Goal: Task Accomplishment & Management: Use online tool/utility

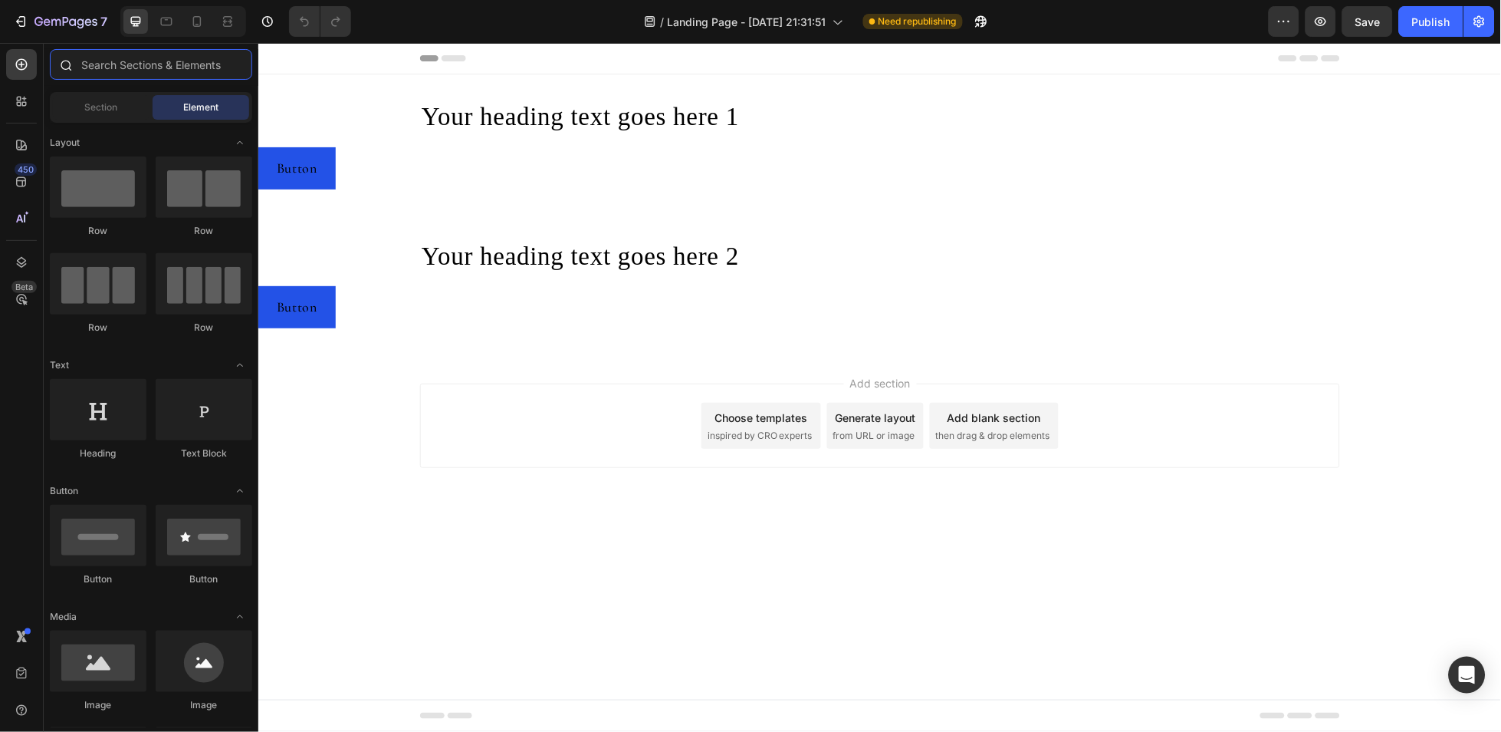
click at [91, 71] on input "text" at bounding box center [151, 64] width 202 height 31
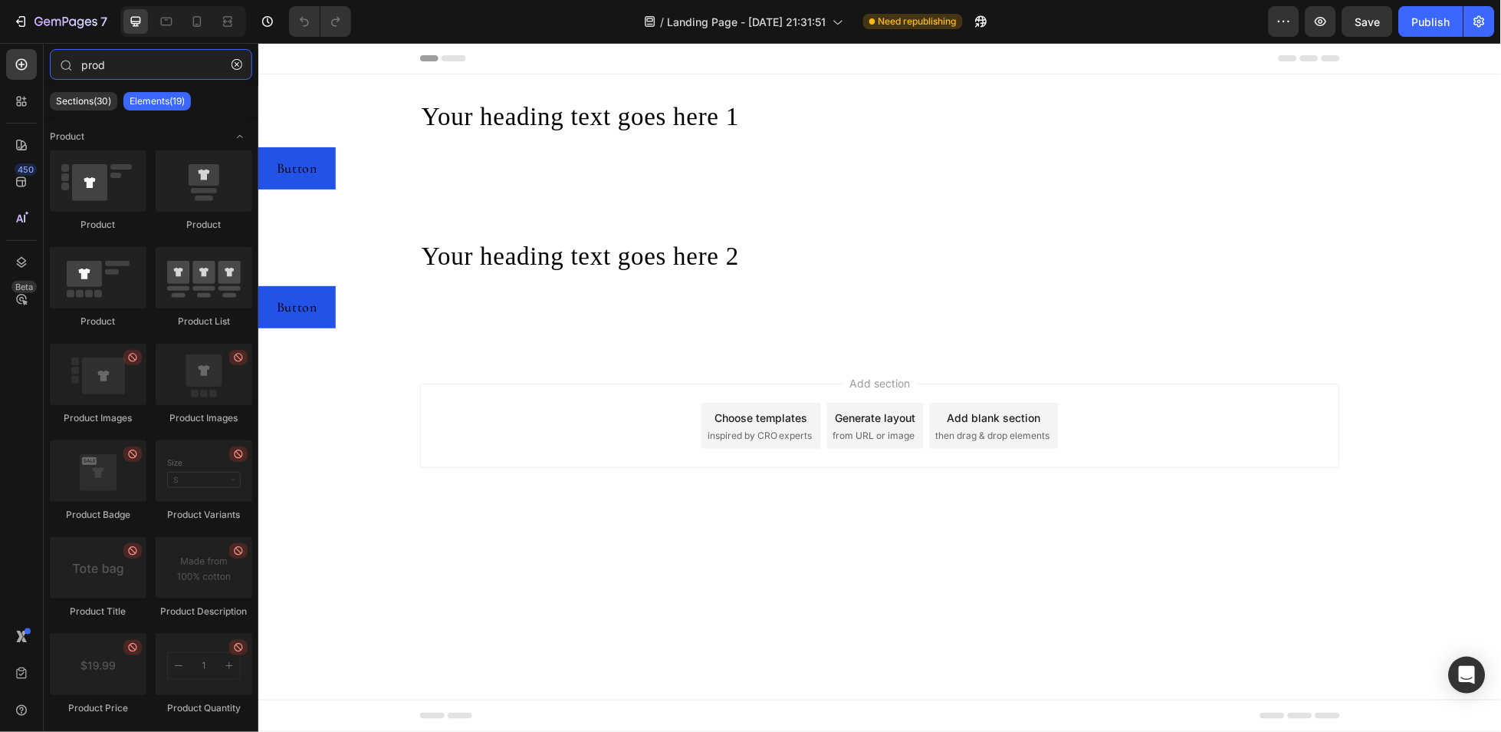
type input "prod"
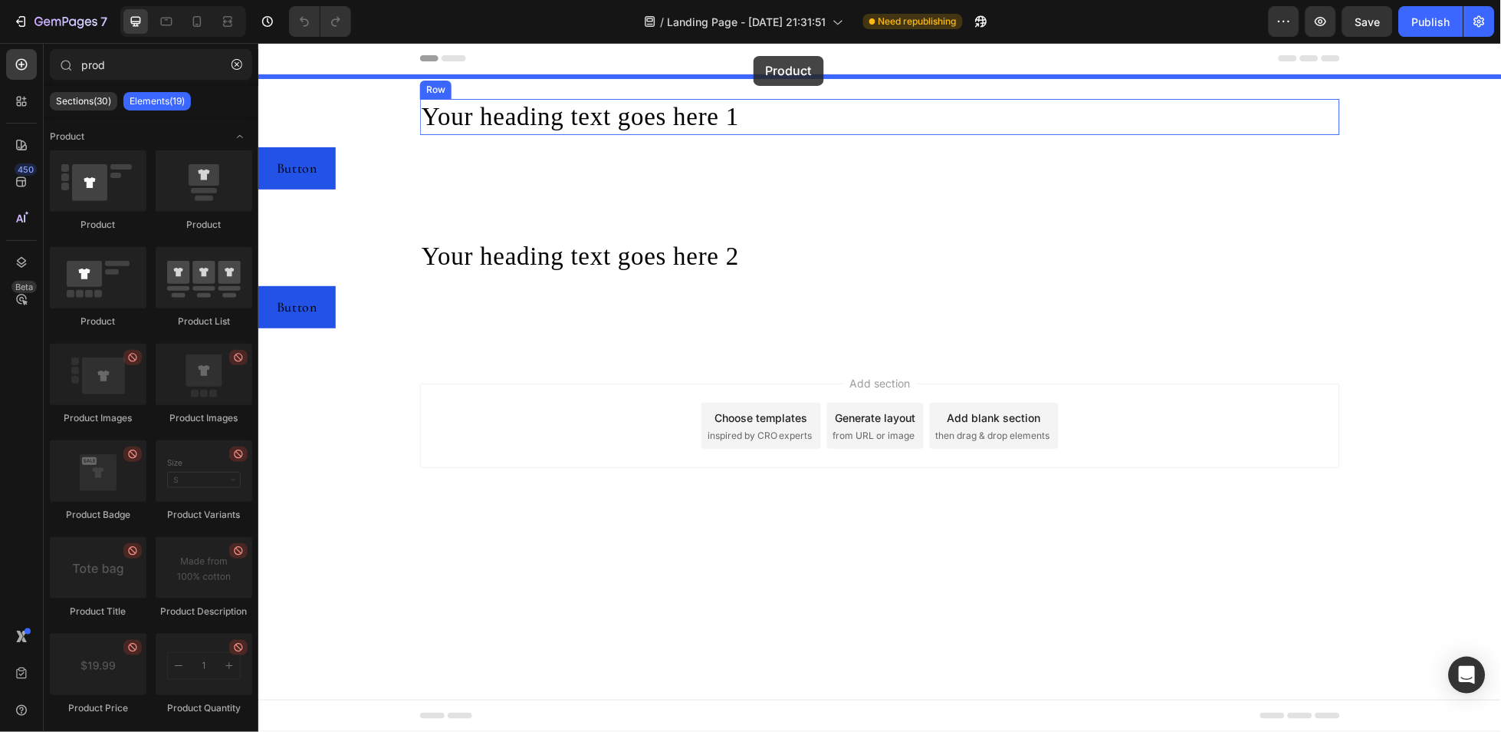
drag, startPoint x: 722, startPoint y: 189, endPoint x: 753, endPoint y: 55, distance: 137.1
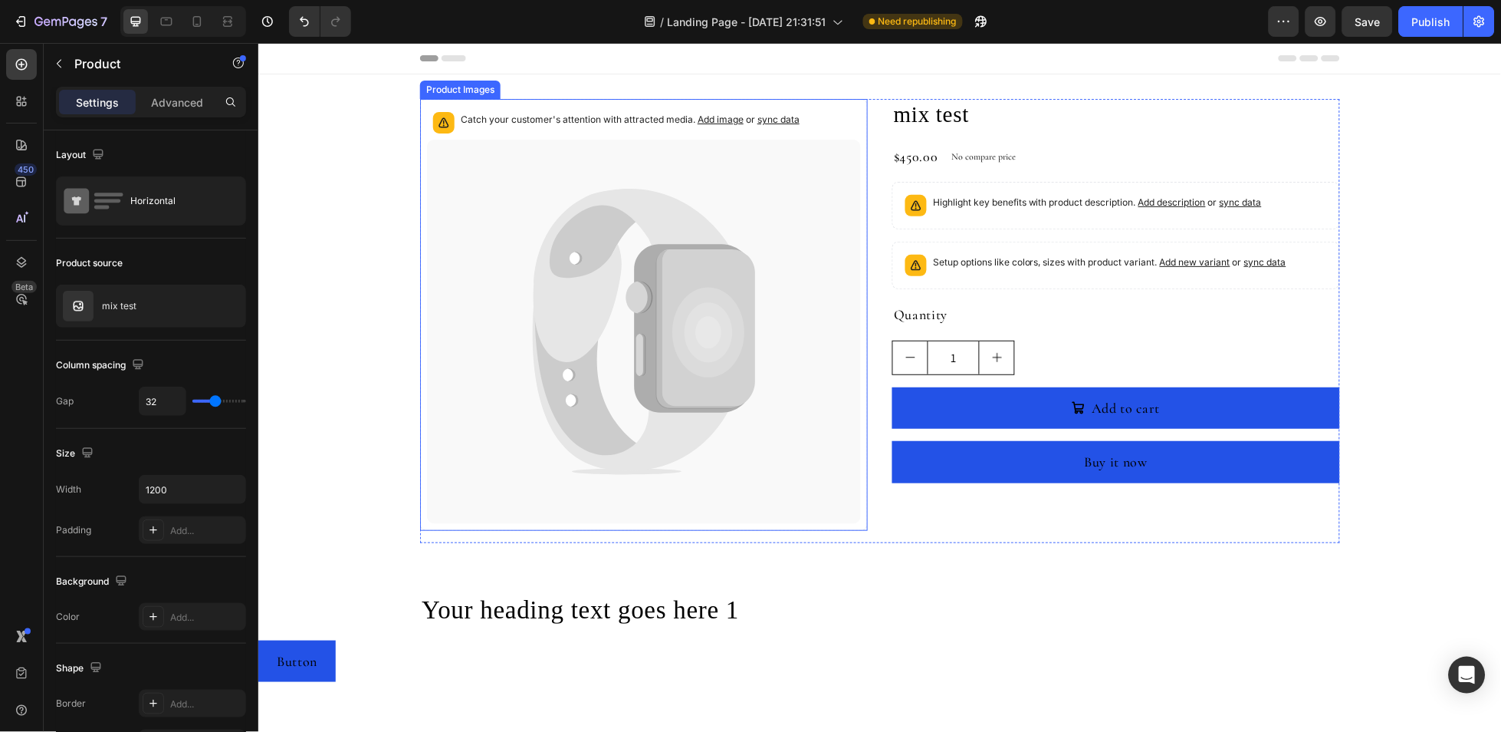
click at [426, 117] on div "Catch your customer's attention with attracted media. Add image or sync data" at bounding box center [643, 122] width 434 height 34
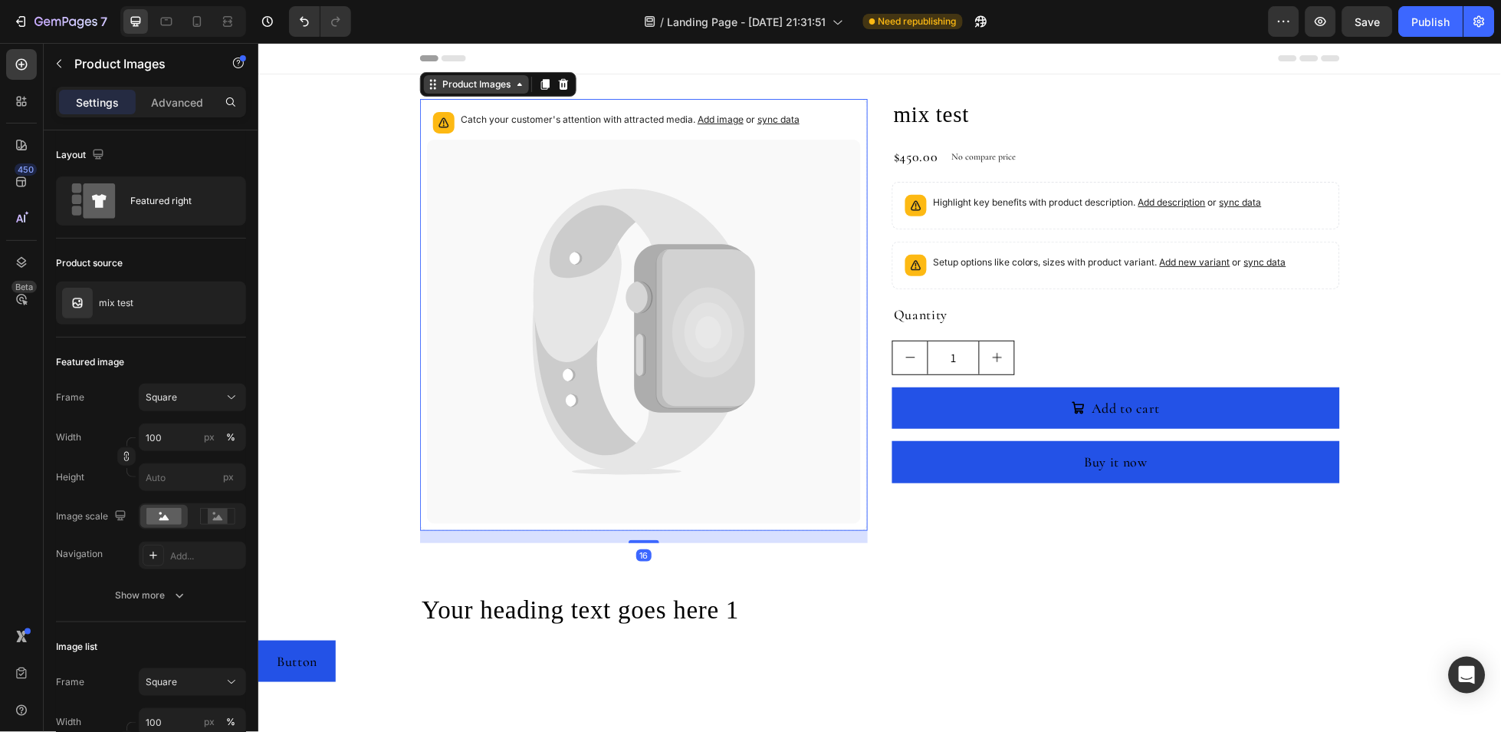
click at [430, 90] on div "Product Images" at bounding box center [475, 83] width 105 height 18
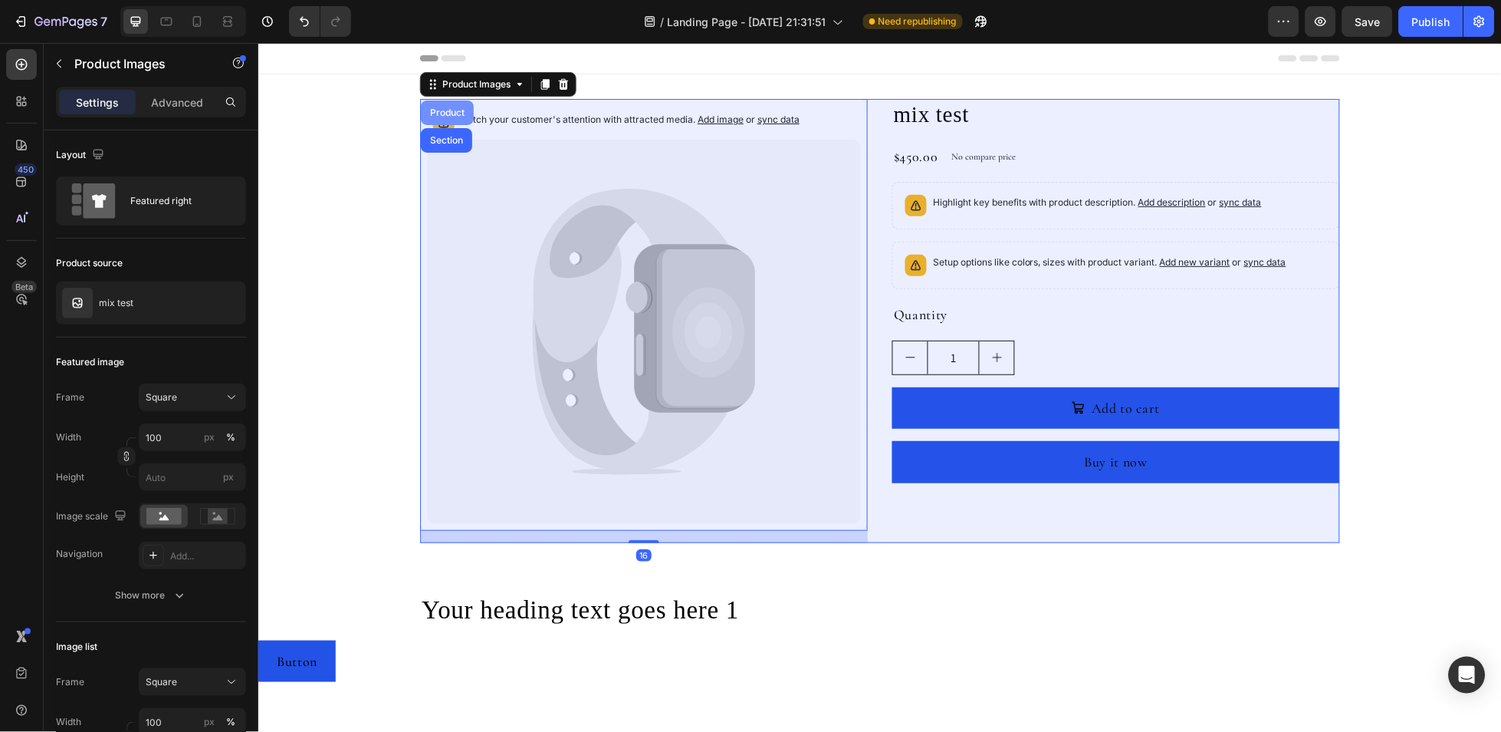
click at [431, 110] on div "Product" at bounding box center [446, 111] width 41 height 9
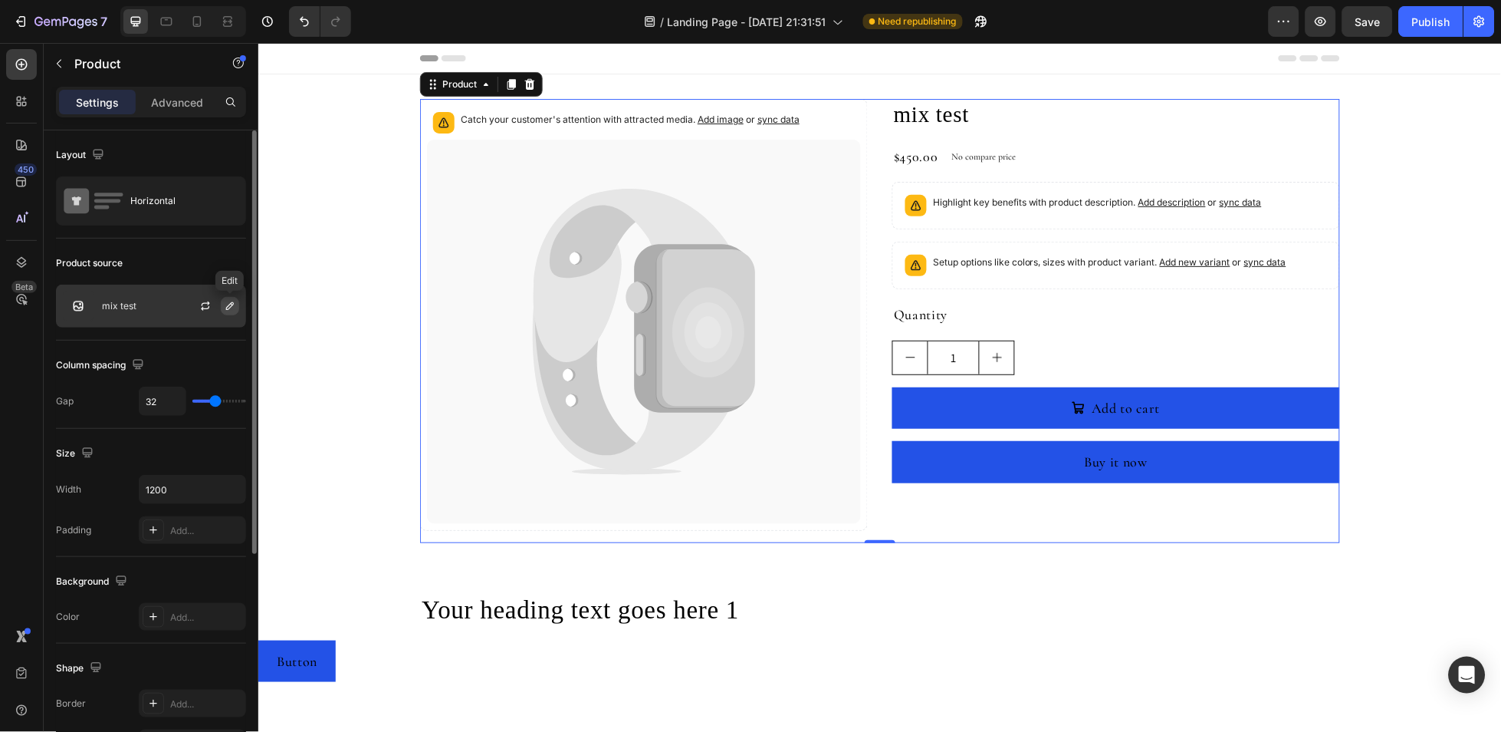
click at [235, 304] on icon "button" at bounding box center [230, 306] width 12 height 12
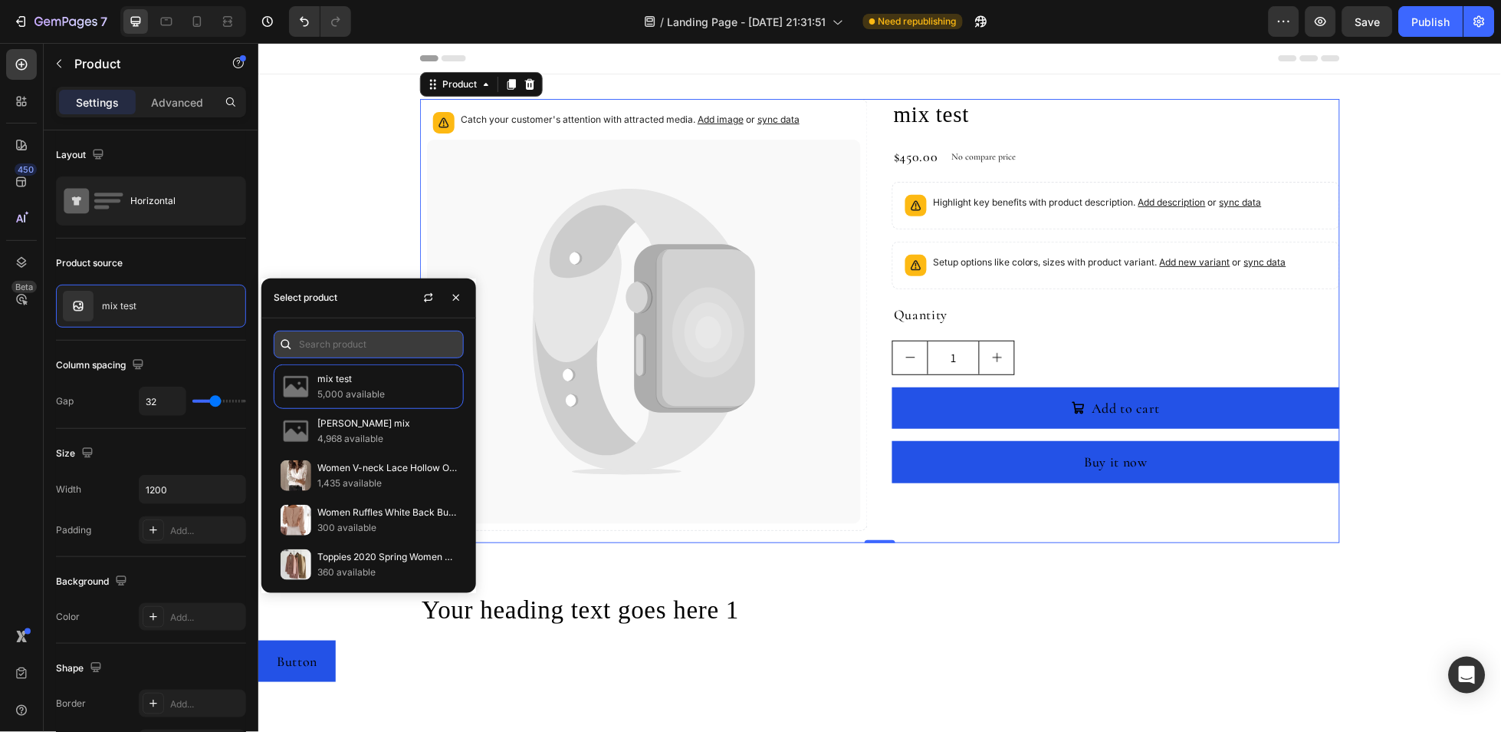
click at [413, 345] on input "text" at bounding box center [369, 344] width 190 height 28
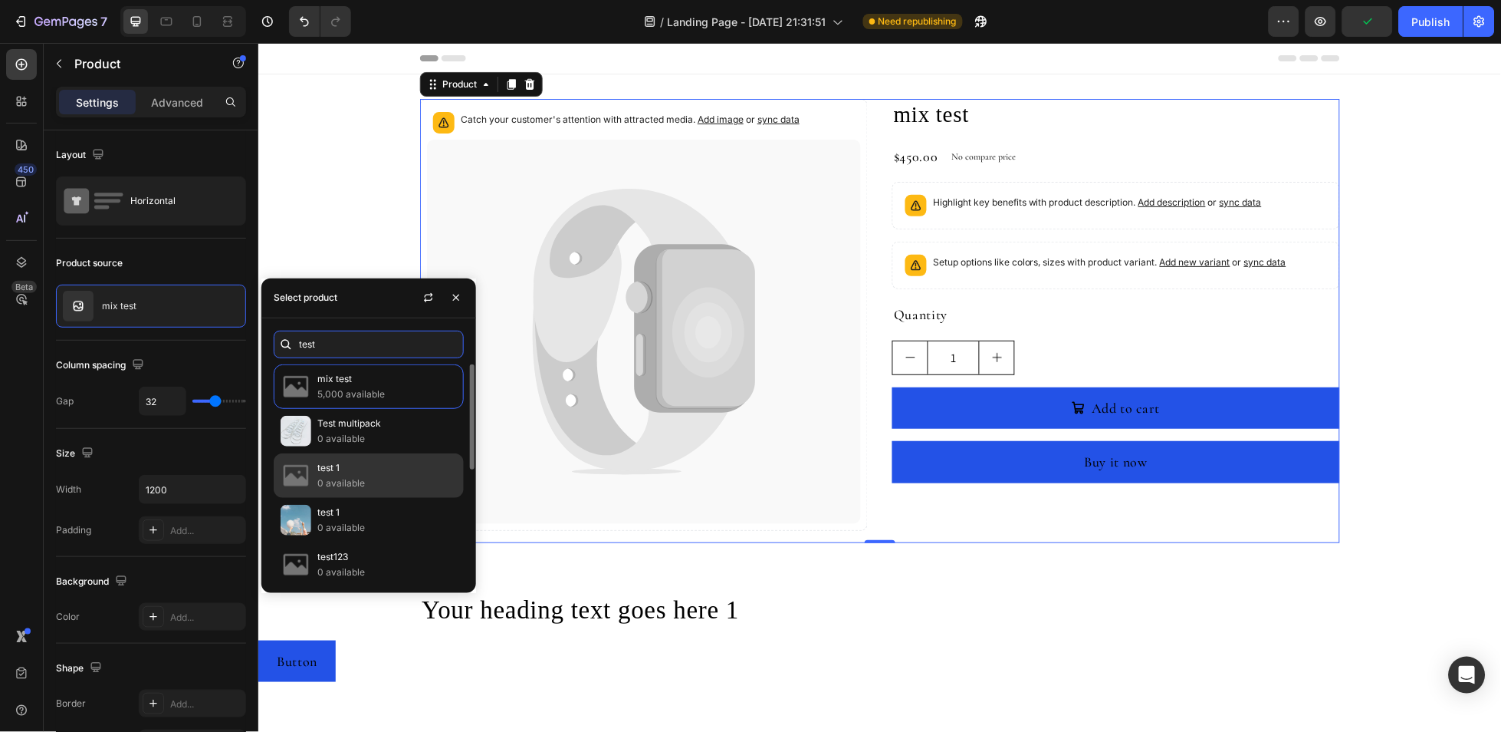
type input "test"
click at [380, 462] on p "test 1" at bounding box center [387, 467] width 140 height 15
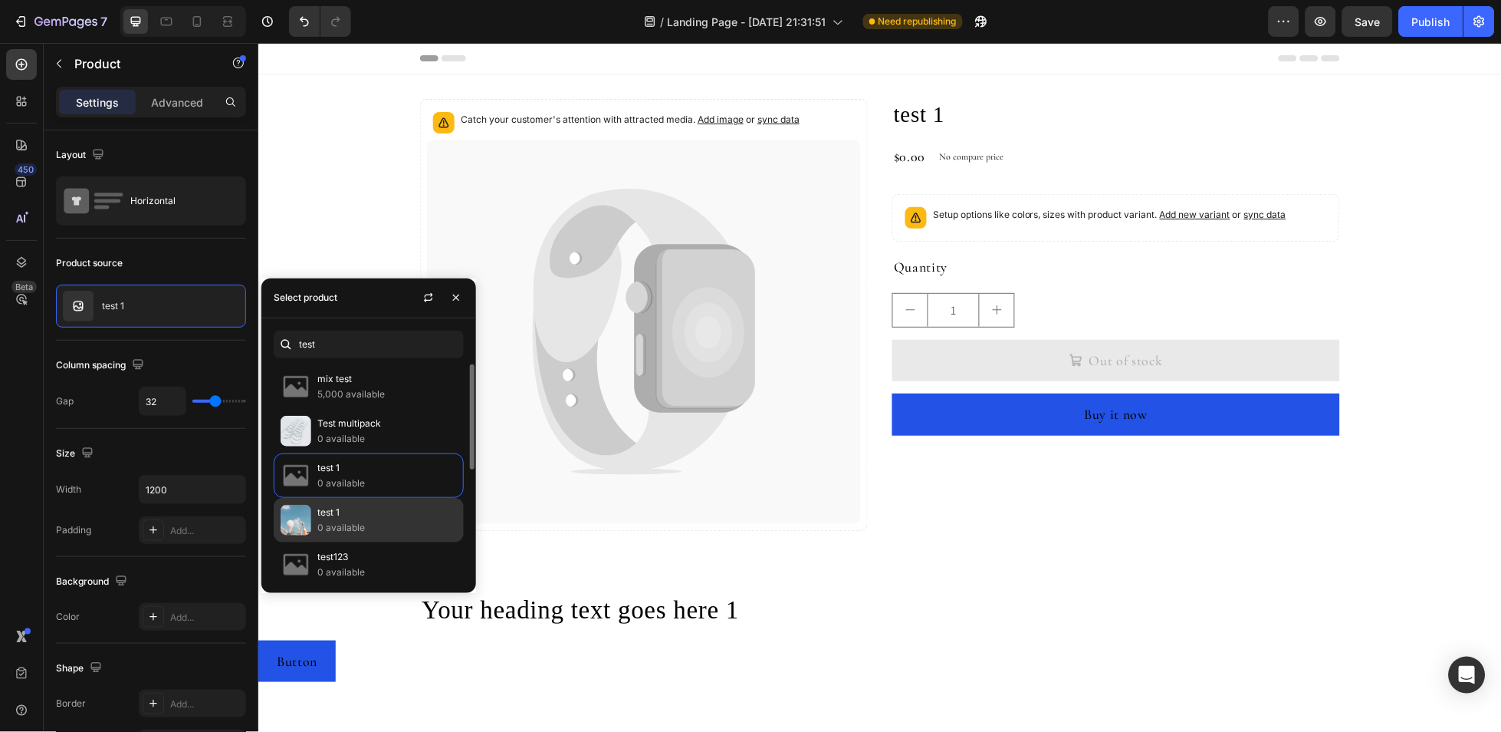
click at [358, 529] on p "0 available" at bounding box center [387, 527] width 140 height 15
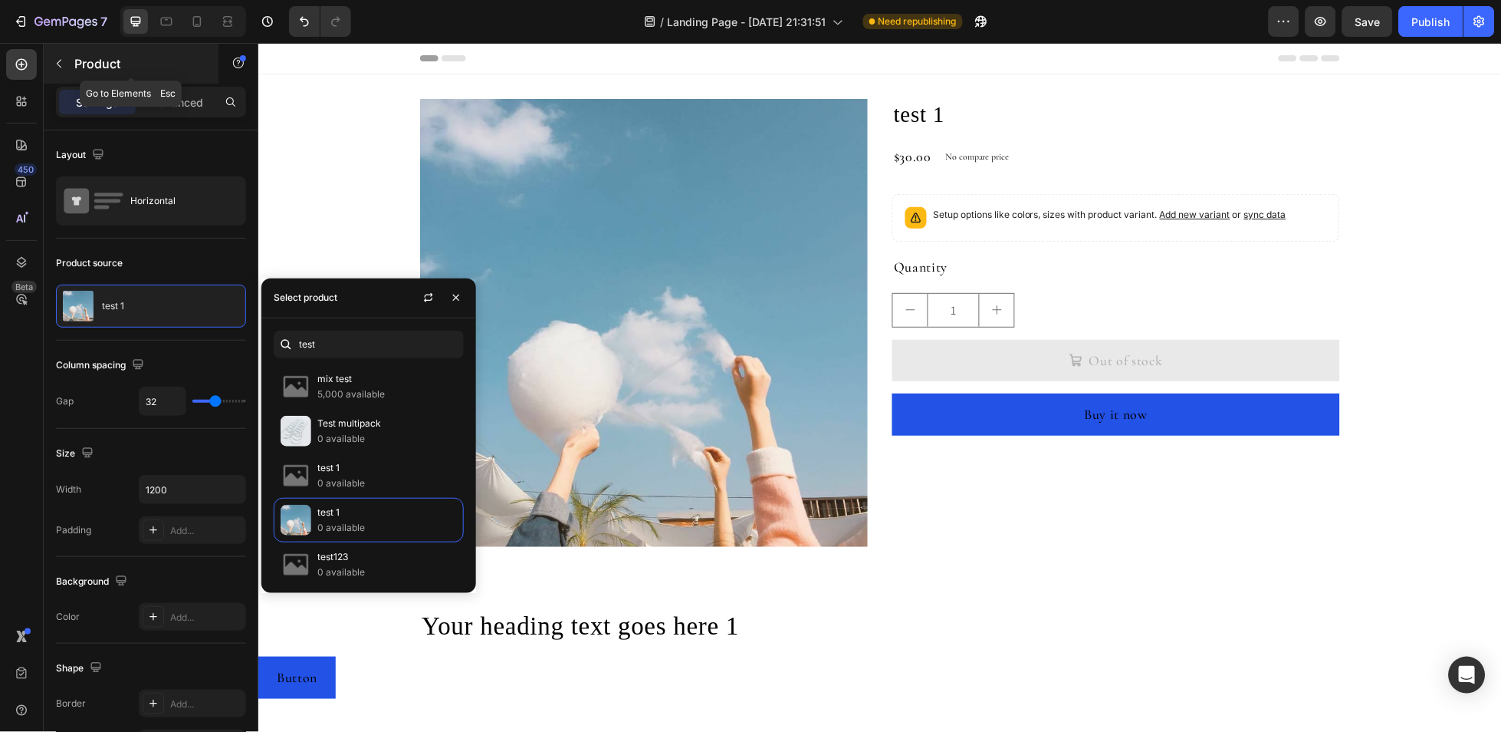
click at [59, 62] on icon "button" at bounding box center [59, 64] width 12 height 12
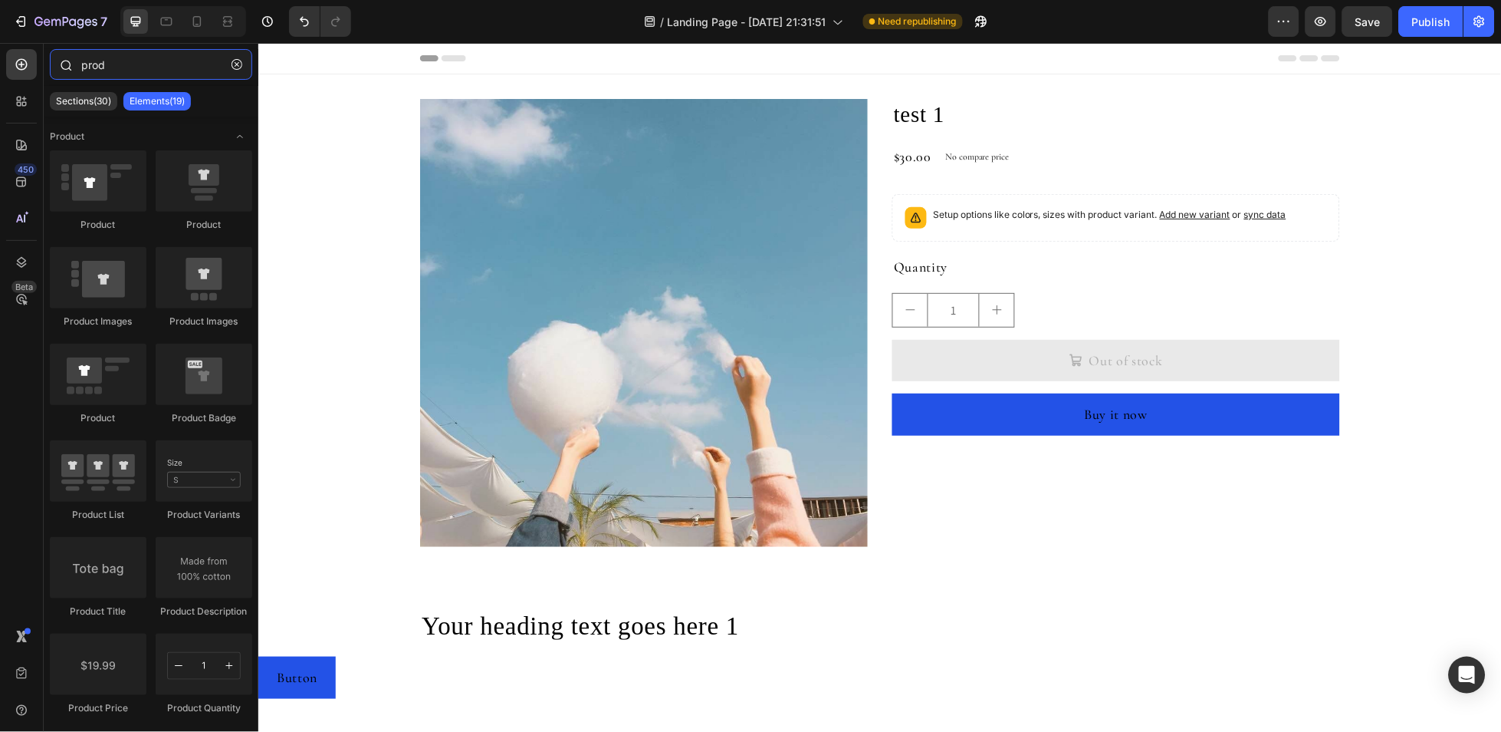
drag, startPoint x: 120, startPoint y: 61, endPoint x: 47, endPoint y: 67, distance: 73.1
click at [46, 65] on div "prod" at bounding box center [151, 67] width 215 height 37
drag, startPoint x: 239, startPoint y: 61, endPoint x: 217, endPoint y: 55, distance: 23.1
click at [239, 61] on icon "button" at bounding box center [237, 64] width 11 height 11
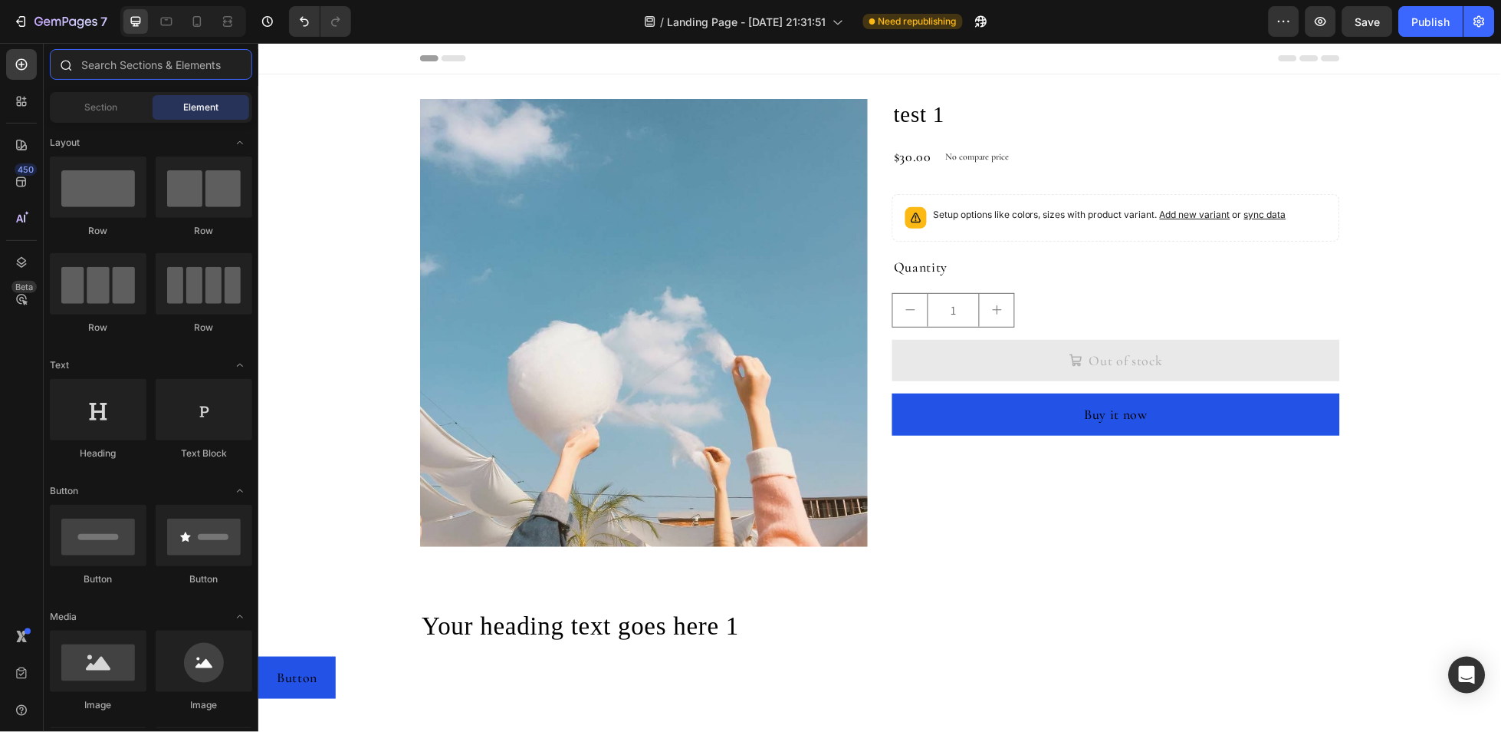
click at [217, 55] on input "text" at bounding box center [151, 64] width 202 height 31
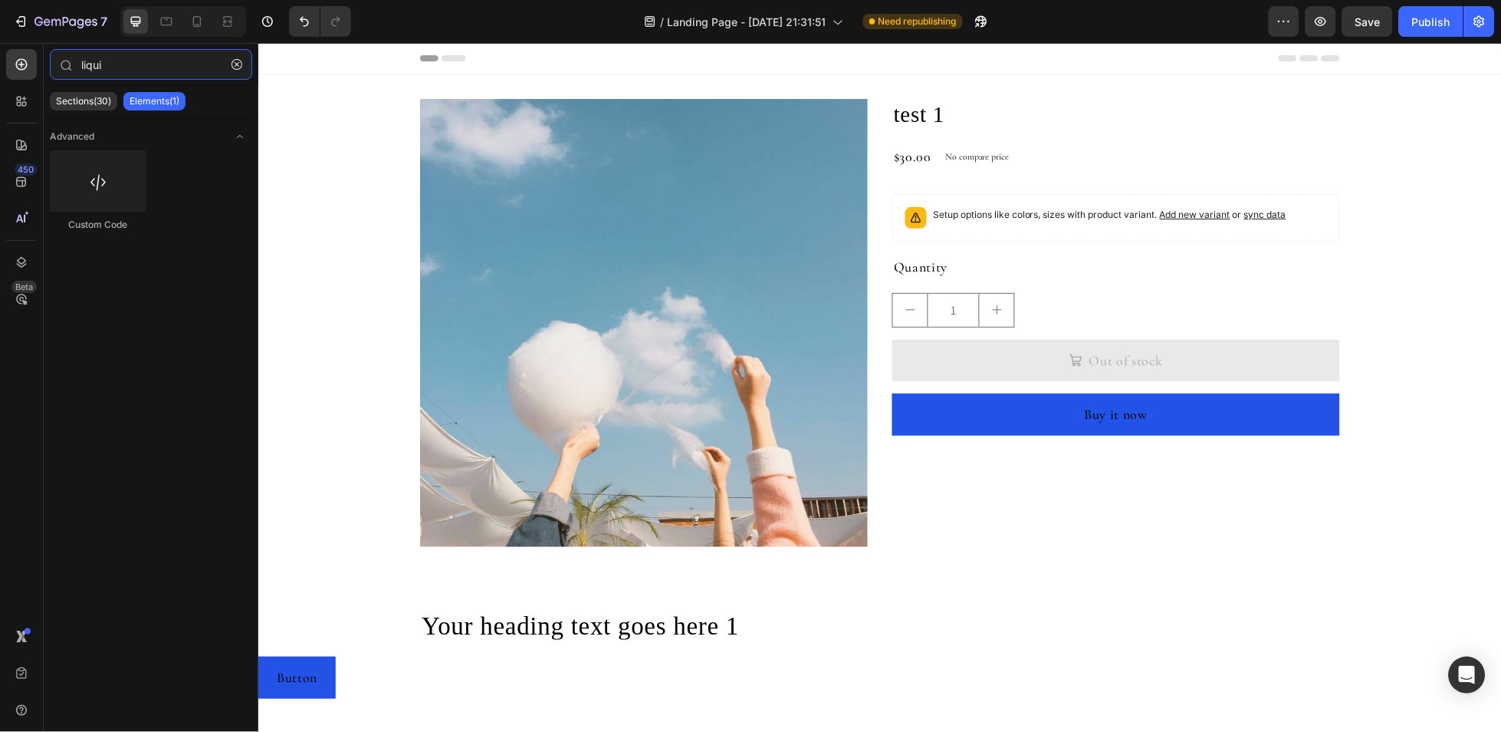
type input "liqui"
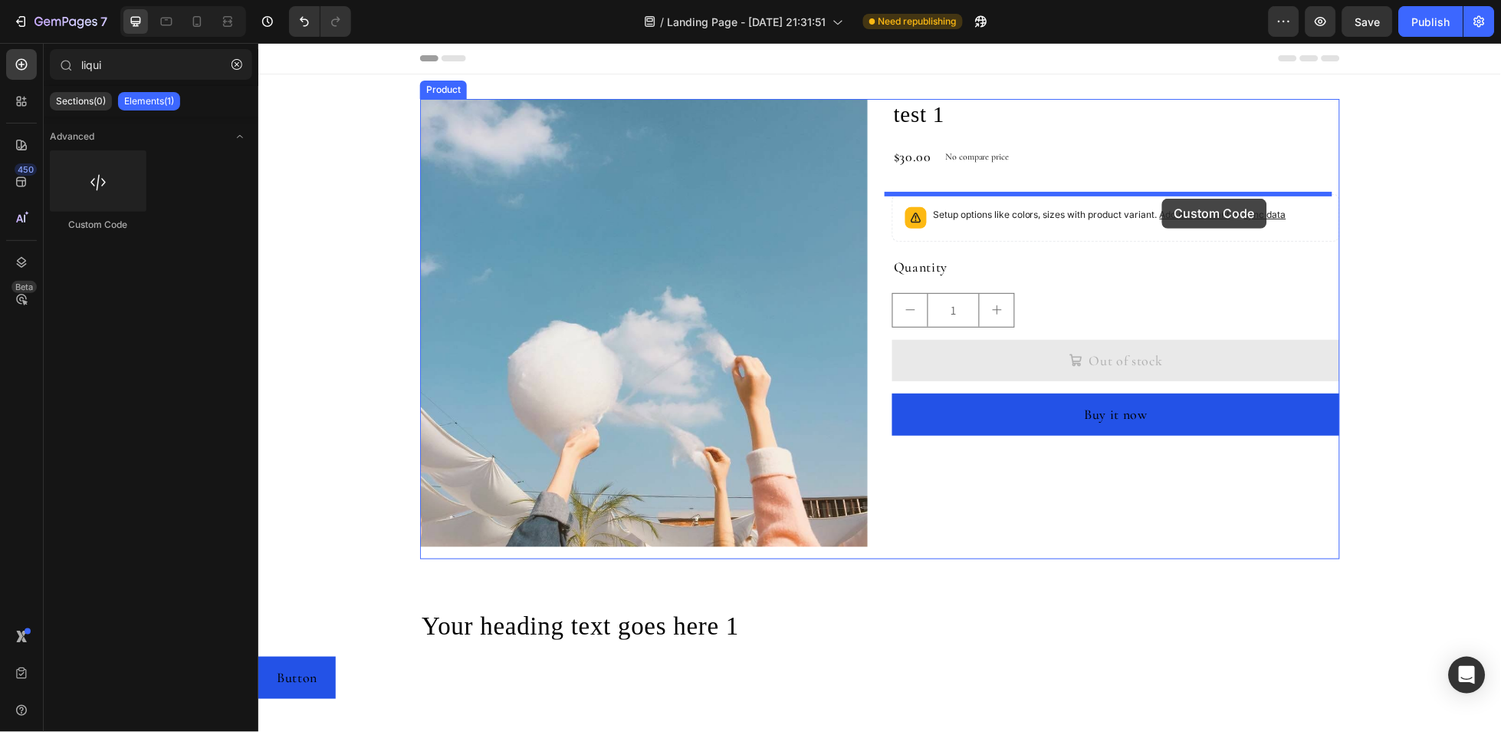
drag, startPoint x: 659, startPoint y: 258, endPoint x: 1162, endPoint y: 198, distance: 505.8
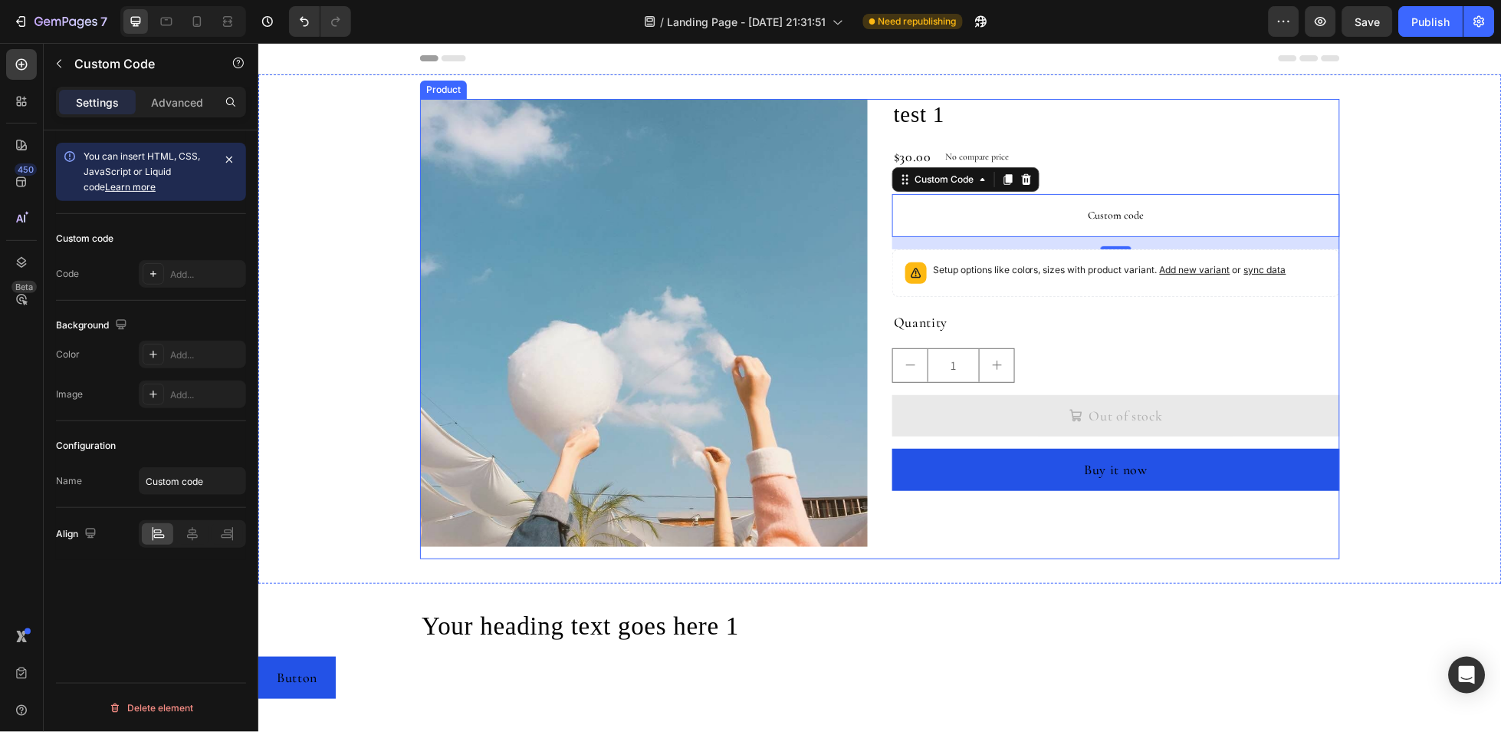
click at [1067, 218] on span "Custom code" at bounding box center [1116, 215] width 448 height 18
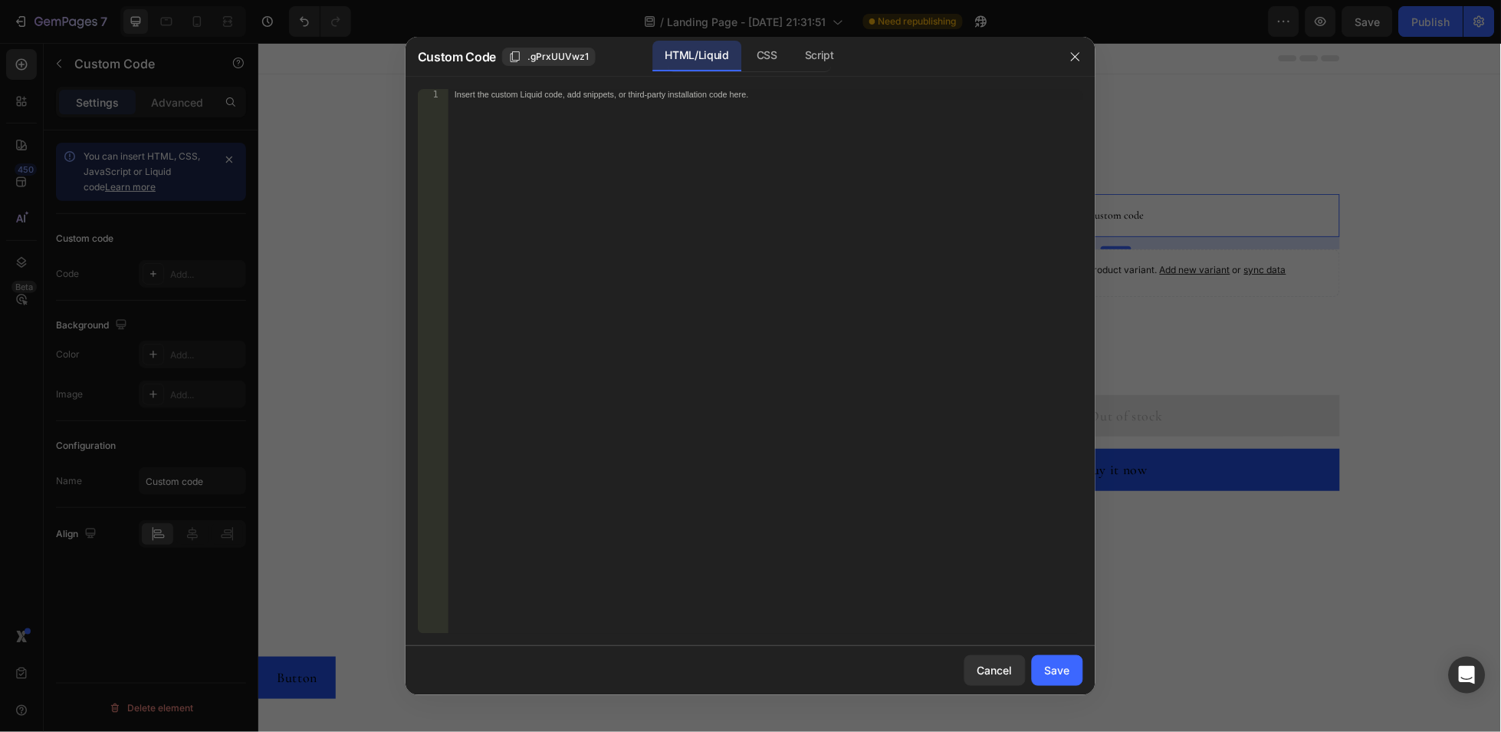
click at [834, 202] on div "Insert the custom Liquid code, add snippets, or third-party installation code h…" at bounding box center [766, 372] width 635 height 567
paste textarea "></div>"
type textarea "></div>"
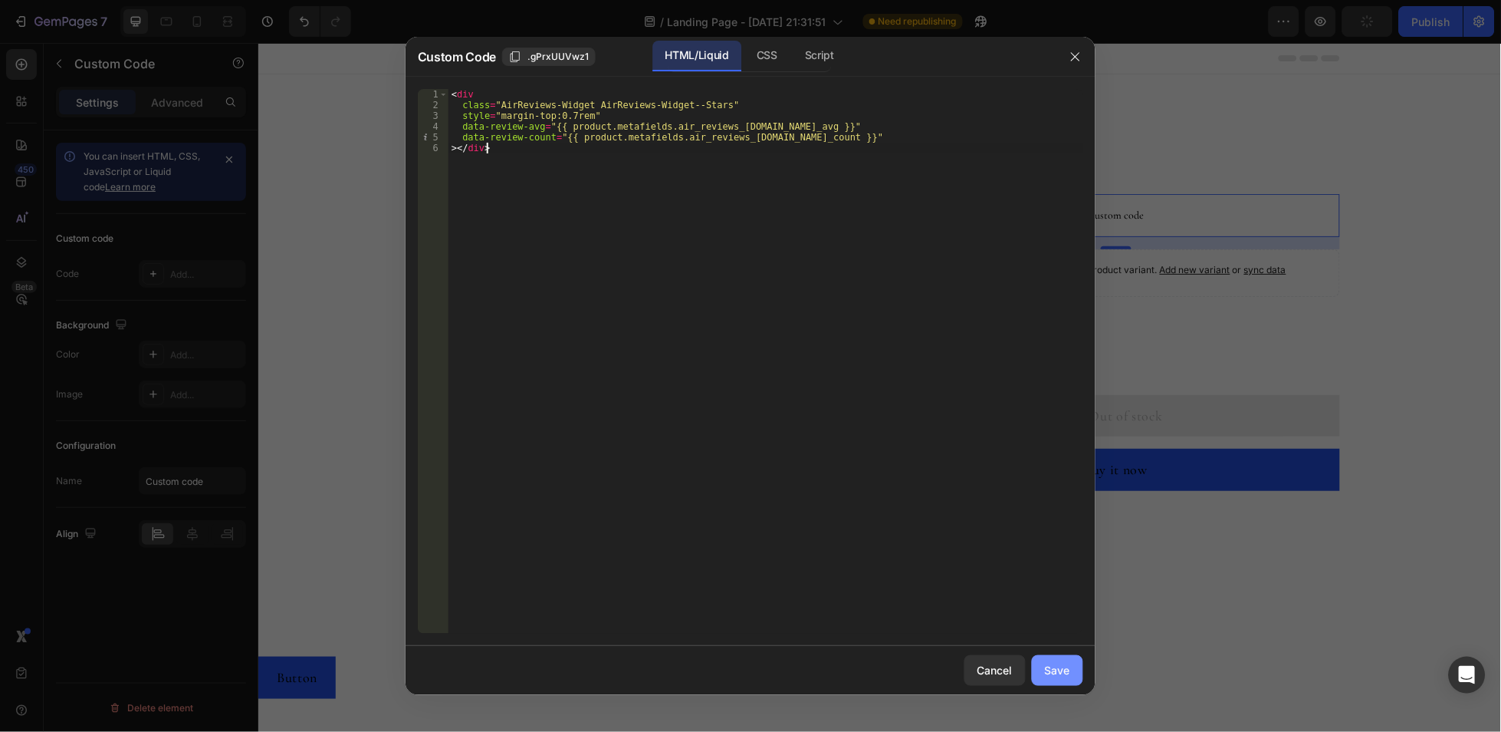
click at [1067, 675] on div "Save" at bounding box center [1057, 670] width 25 height 16
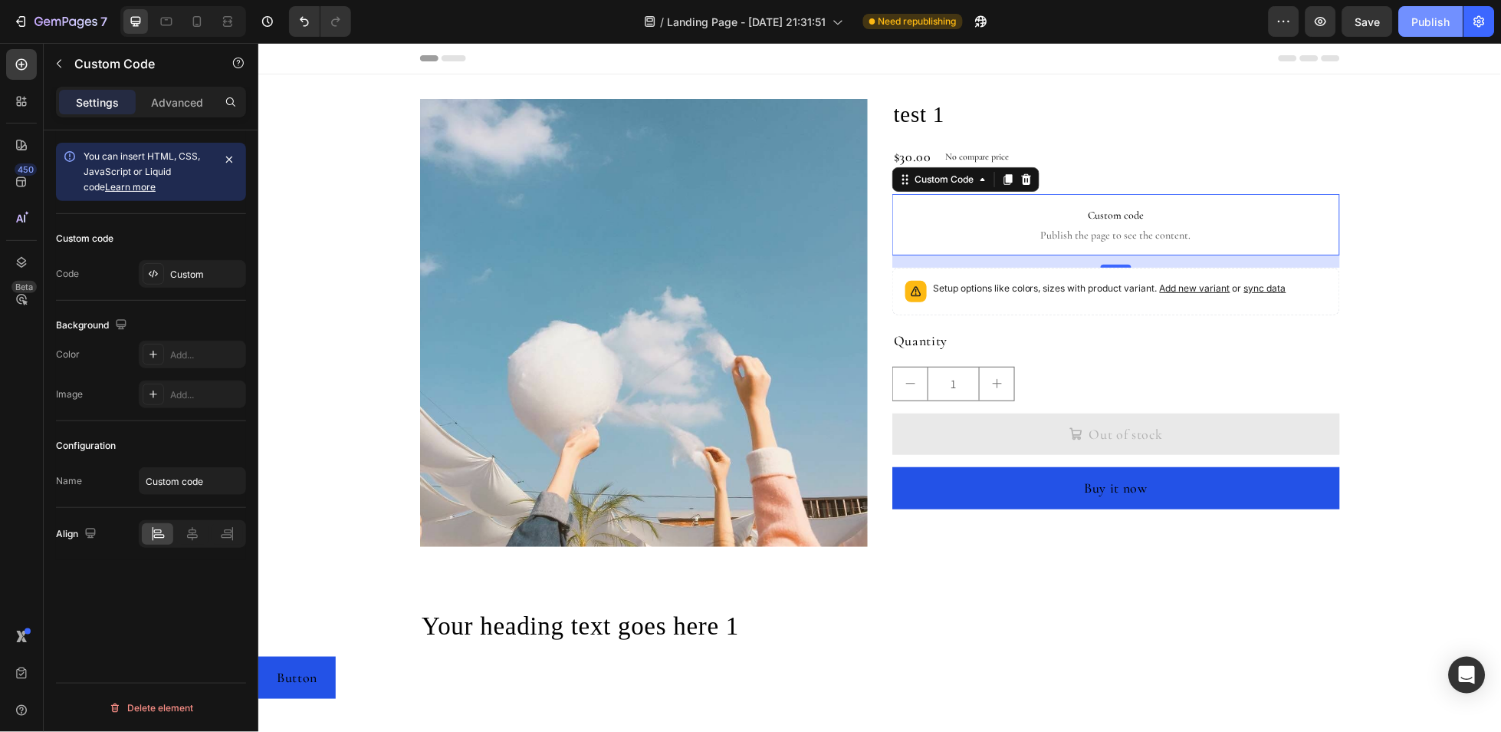
click at [1418, 12] on button "Publish" at bounding box center [1431, 21] width 64 height 31
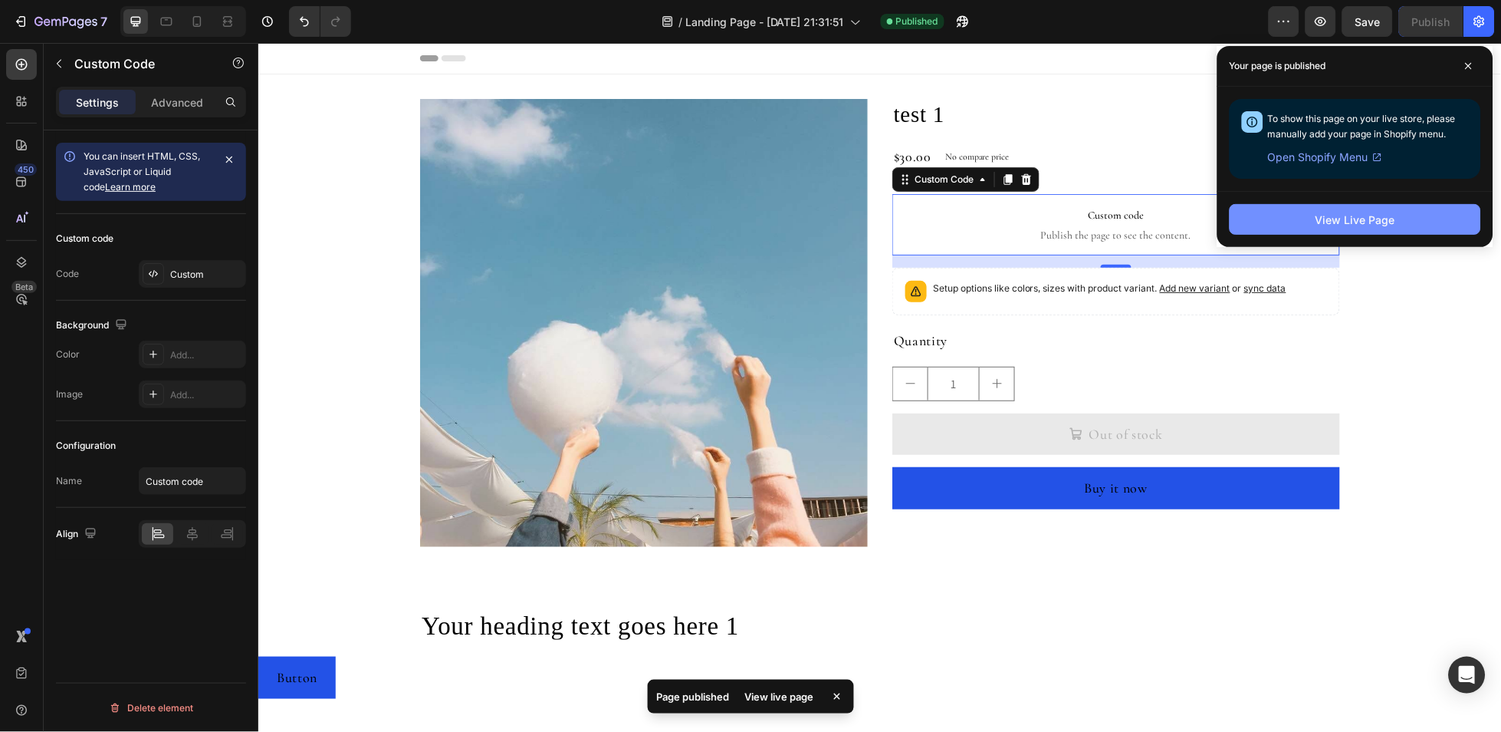
click at [1357, 229] on button "View Live Page" at bounding box center [1356, 219] width 252 height 31
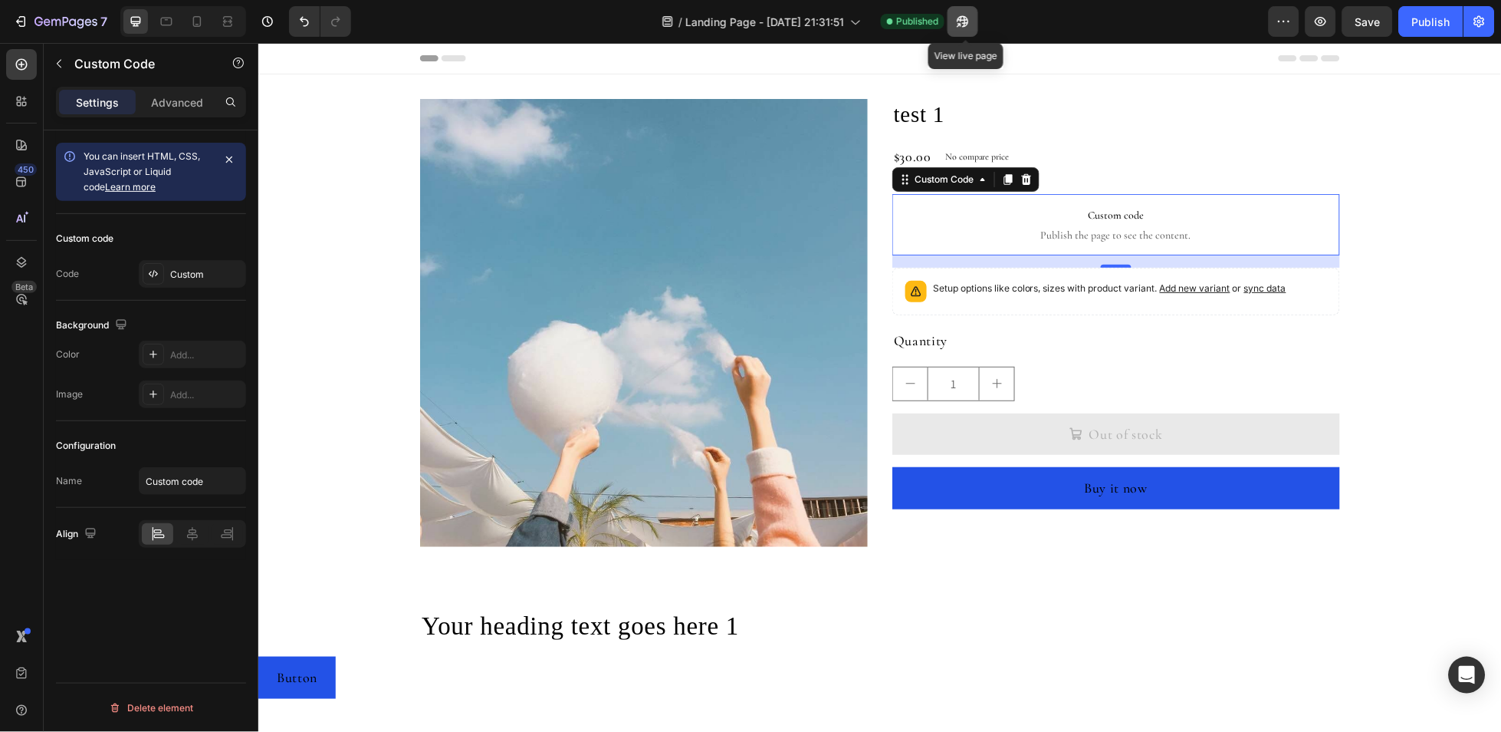
click at [975, 31] on button "button" at bounding box center [963, 21] width 31 height 31
click at [1107, 227] on span "Publish the page to see the content." at bounding box center [1116, 234] width 448 height 15
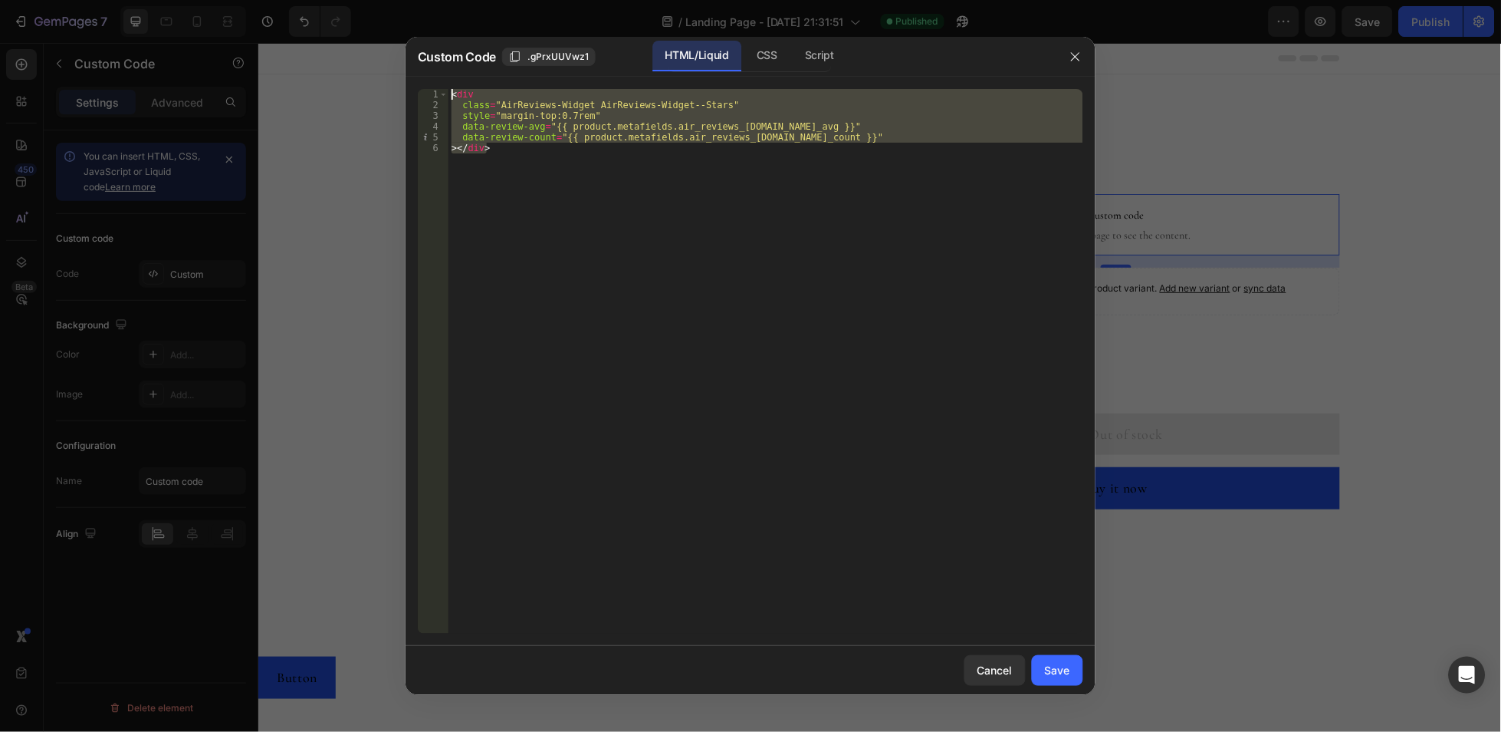
drag, startPoint x: 692, startPoint y: 187, endPoint x: 363, endPoint y: 55, distance: 354.4
click at [363, 55] on div "Custom Code .gPrxUUVwz1 HTML/Liquid CSS Script ></div> 1 2 3 4 5 6 < div class …" at bounding box center [750, 366] width 1501 height 732
type textarea "<div class="AirReviews-Widget AirReviews-Widget--Stars""
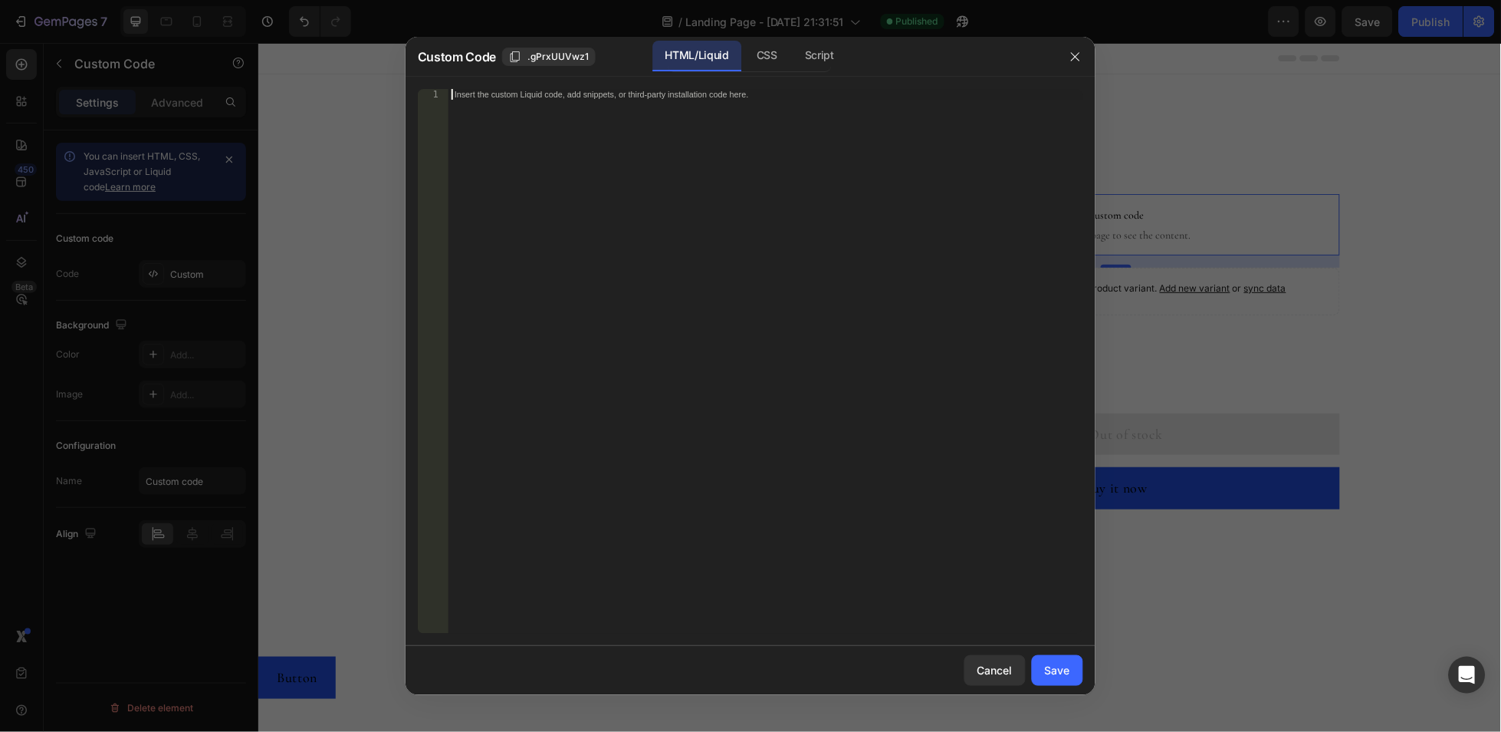
paste textarea "{% include 'aliexpress_reviews' %}"
type textarea "{% include 'aliexpress_reviews' %}"
click at [1072, 669] on button "Save" at bounding box center [1057, 670] width 51 height 31
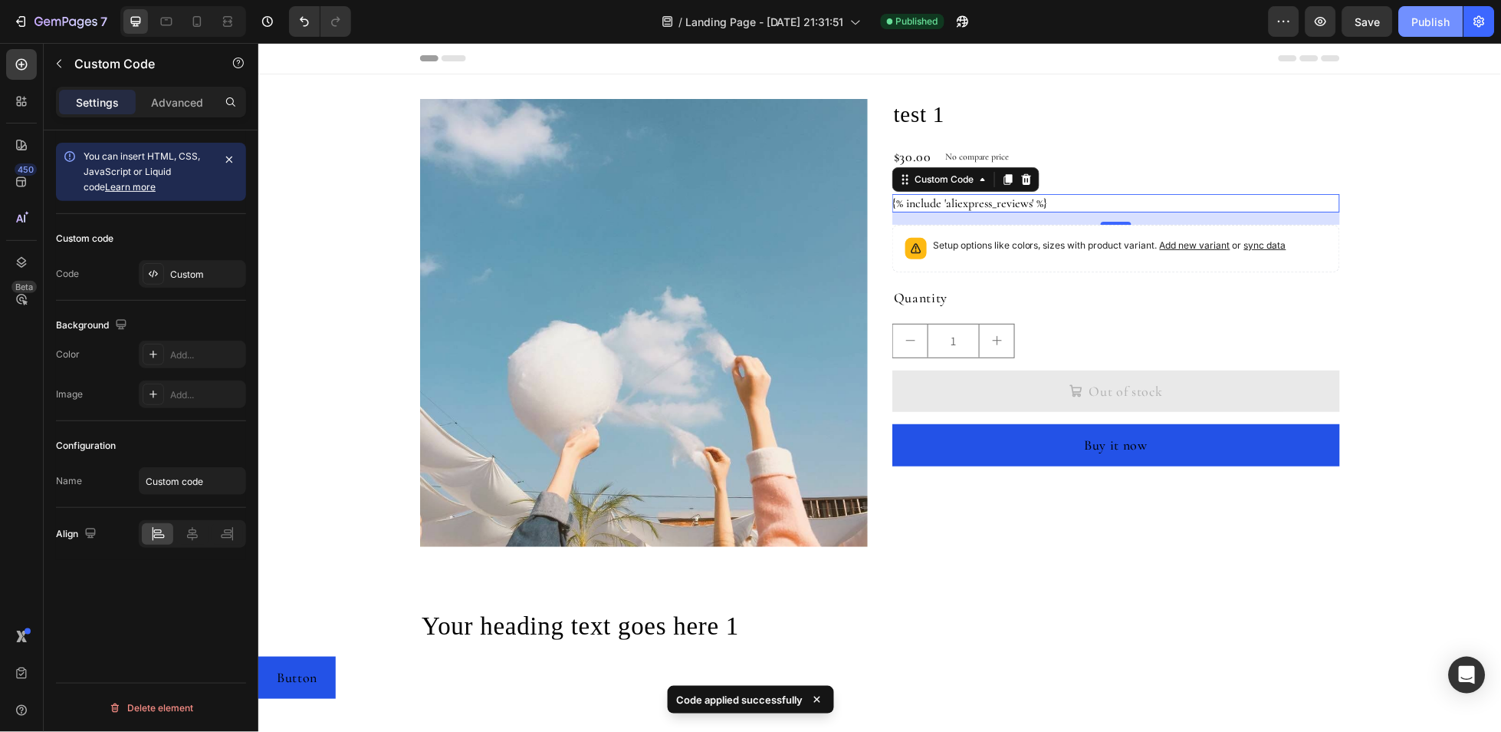
click at [1419, 25] on div "Publish" at bounding box center [1431, 22] width 38 height 16
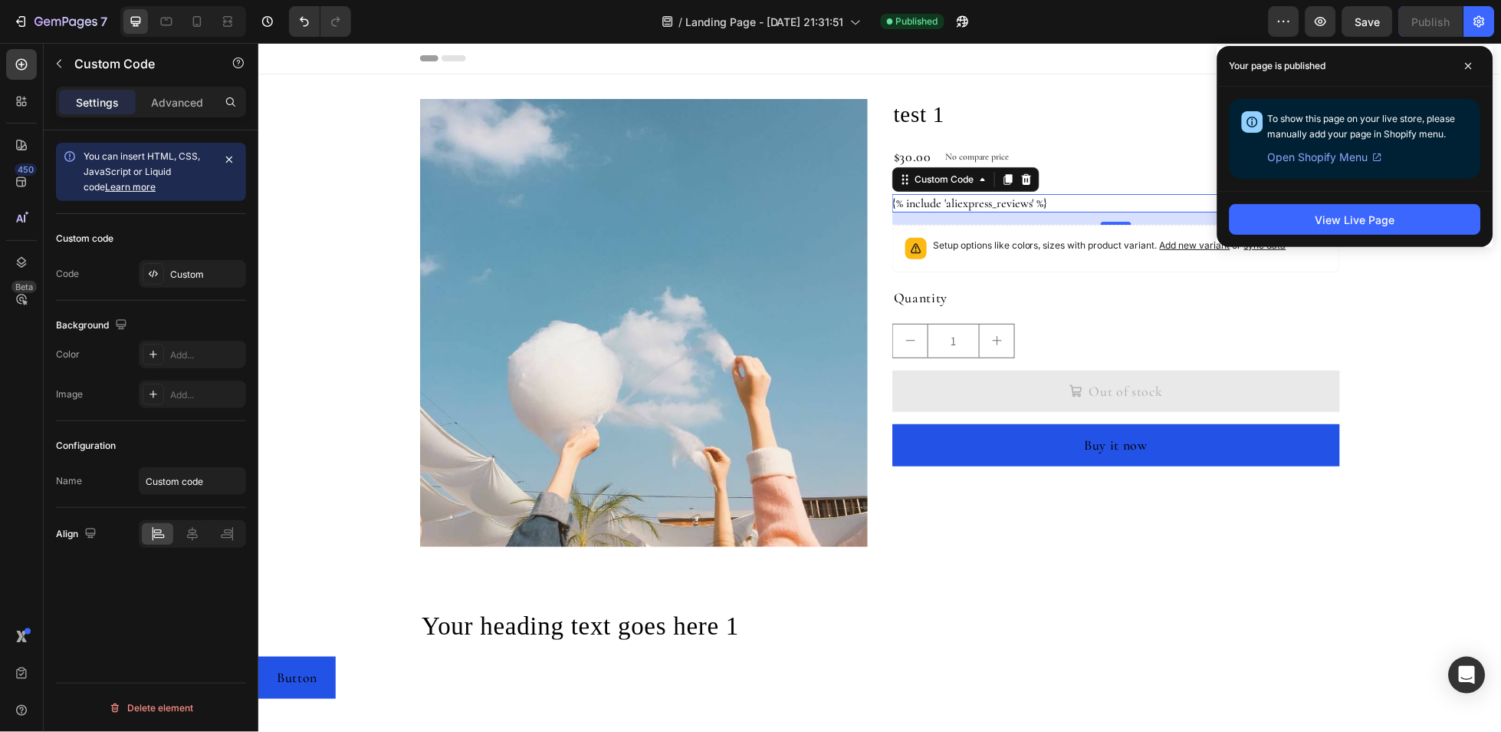
click at [1021, 179] on icon at bounding box center [1026, 179] width 12 height 12
